Goal: Task Accomplishment & Management: Complete application form

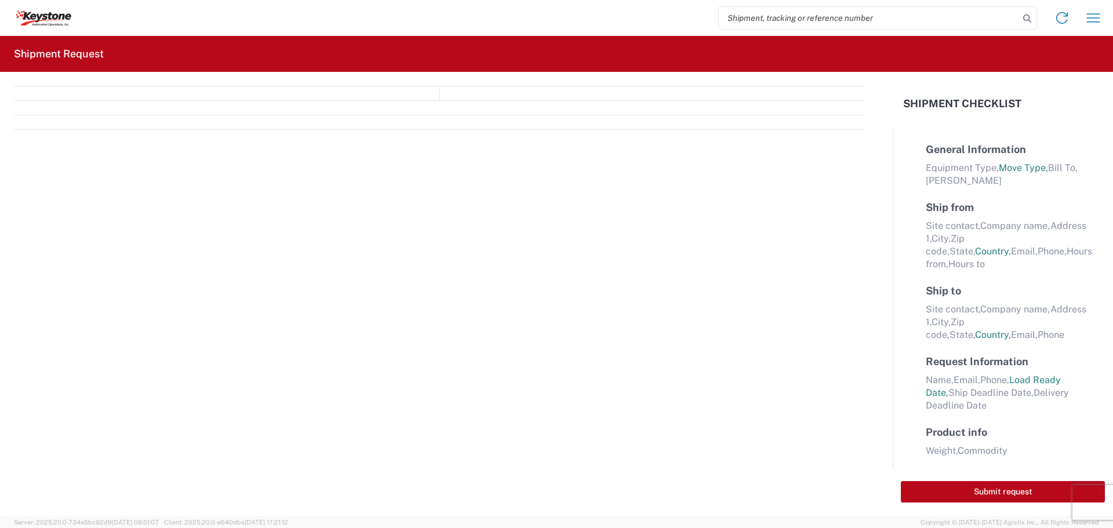
select select "FULL"
select select "LBS"
select select "IN"
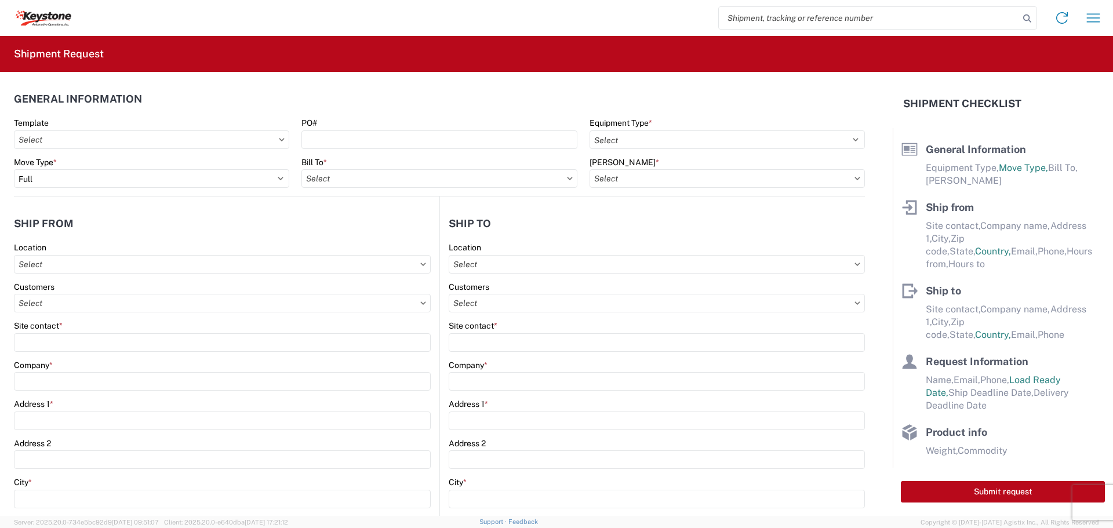
click at [761, 21] on input "search" at bounding box center [869, 18] width 300 height 22
type input "57082653"
click at [1024, 18] on icon at bounding box center [1027, 18] width 16 height 16
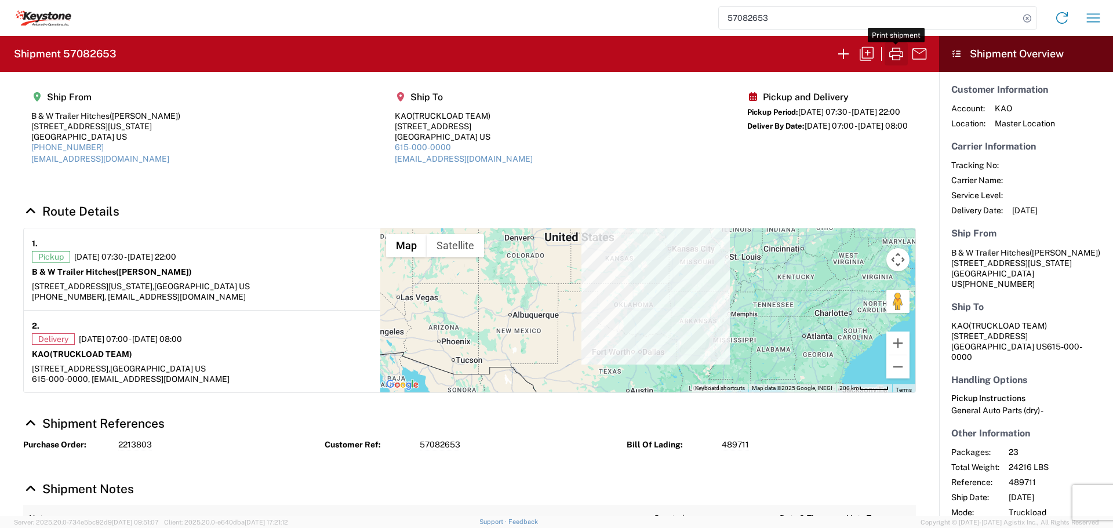
click at [892, 50] on icon "button" at bounding box center [896, 54] width 14 height 13
